Goal: Task Accomplishment & Management: Manage account settings

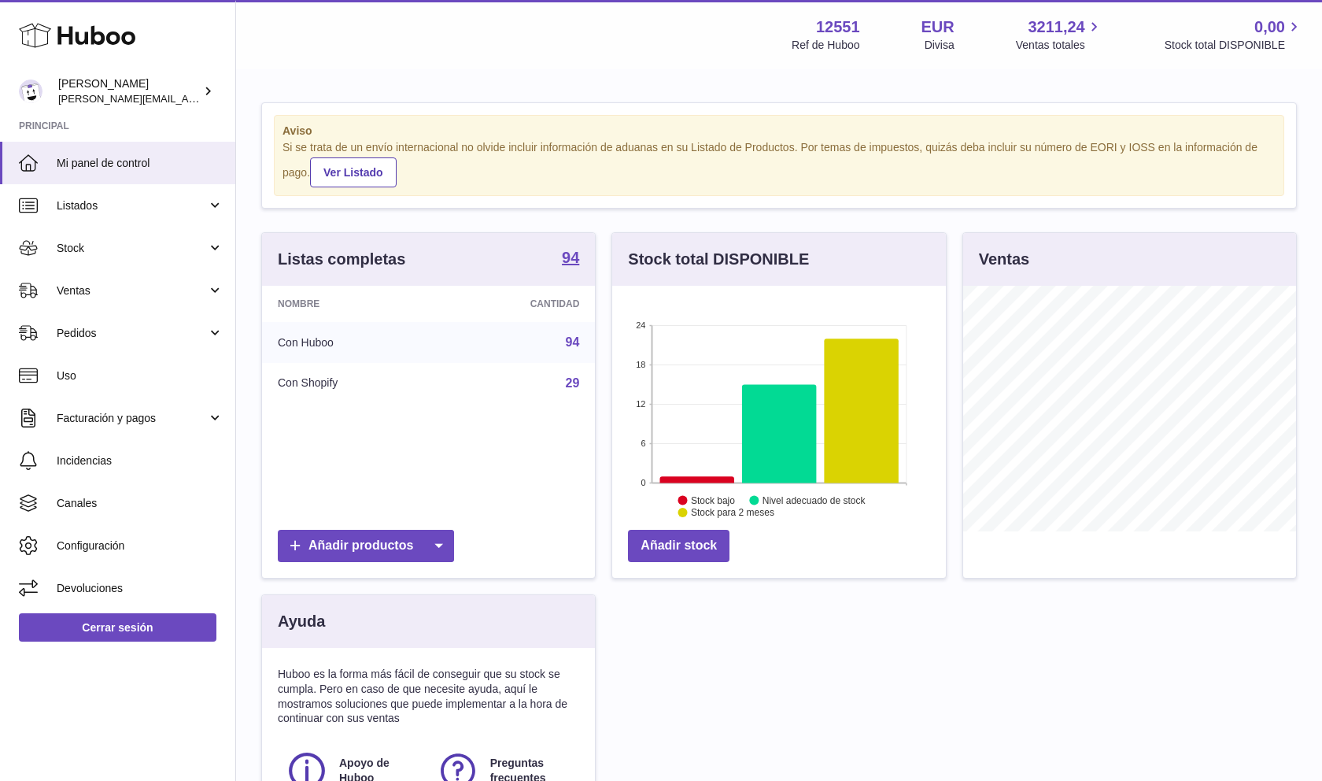
scroll to position [246, 334]
click at [807, 70] on div "Menú Huboo 12551 Ref de Huboo EUR Divisa 3211,24 Ventas totales 0,00 Stock tota…" at bounding box center [779, 462] width 1086 height 925
click at [214, 288] on link "Ventas" at bounding box center [117, 290] width 235 height 42
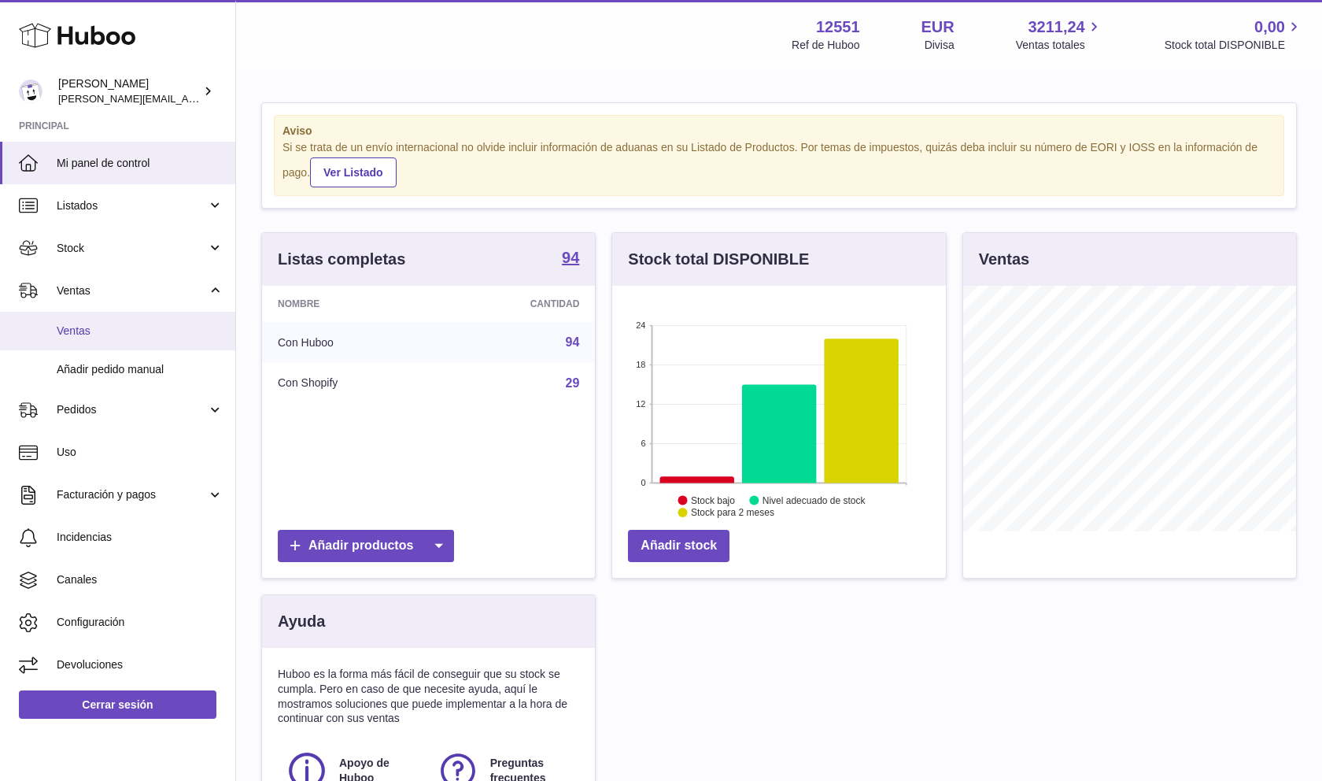
drag, startPoint x: 142, startPoint y: 333, endPoint x: 16, endPoint y: 240, distance: 157.1
click at [142, 333] on span "Ventas" at bounding box center [140, 330] width 167 height 15
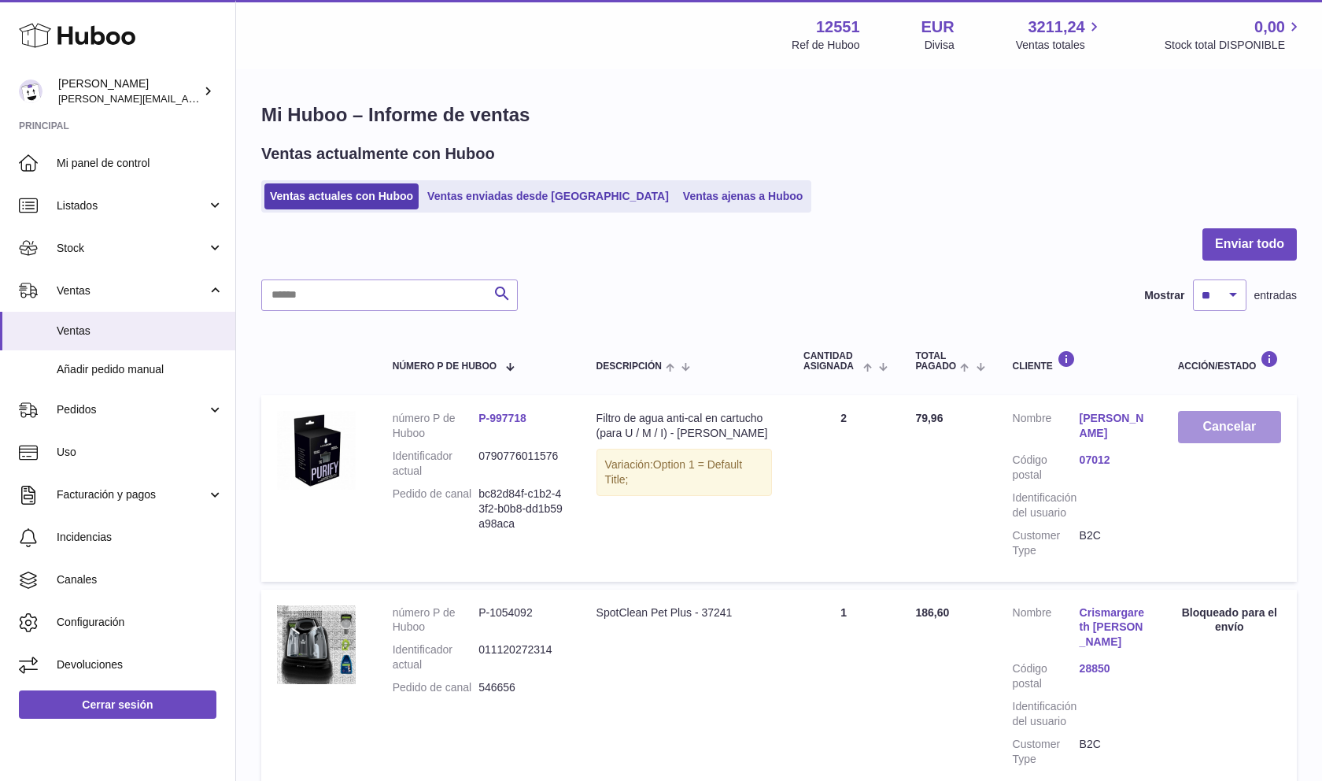
click at [1236, 431] on button "Cancelar" at bounding box center [1229, 427] width 103 height 32
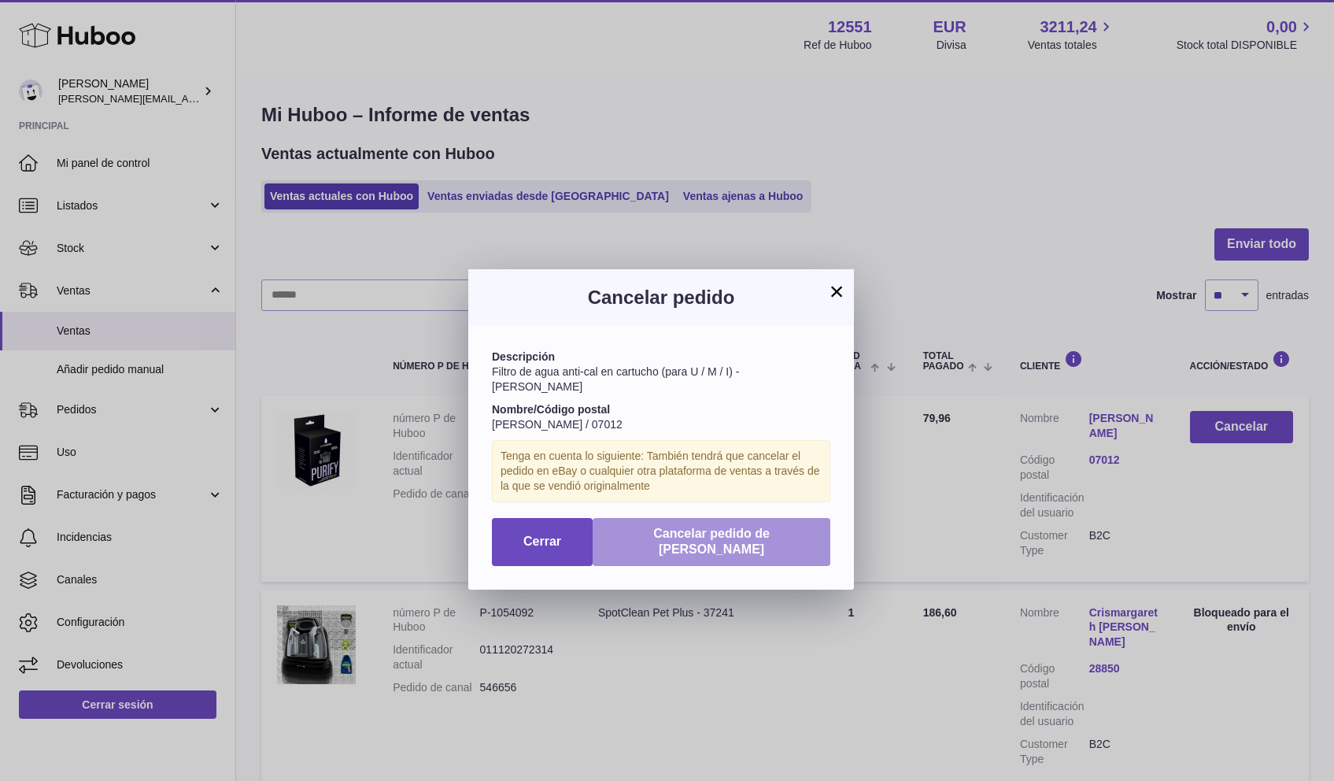
click at [736, 526] on span "Cancelar pedido de [PERSON_NAME]" at bounding box center [711, 541] width 116 height 30
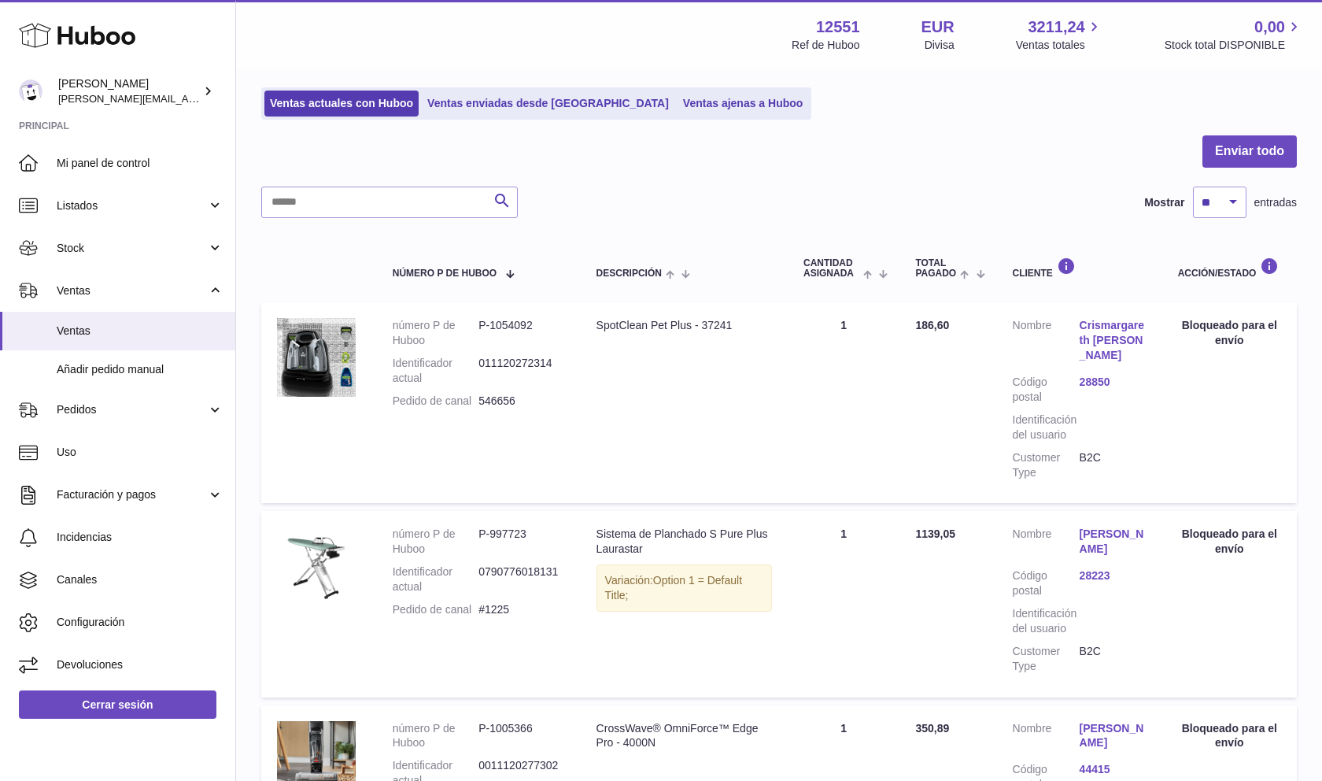
scroll to position [131, 0]
